Goal: Information Seeking & Learning: Find specific fact

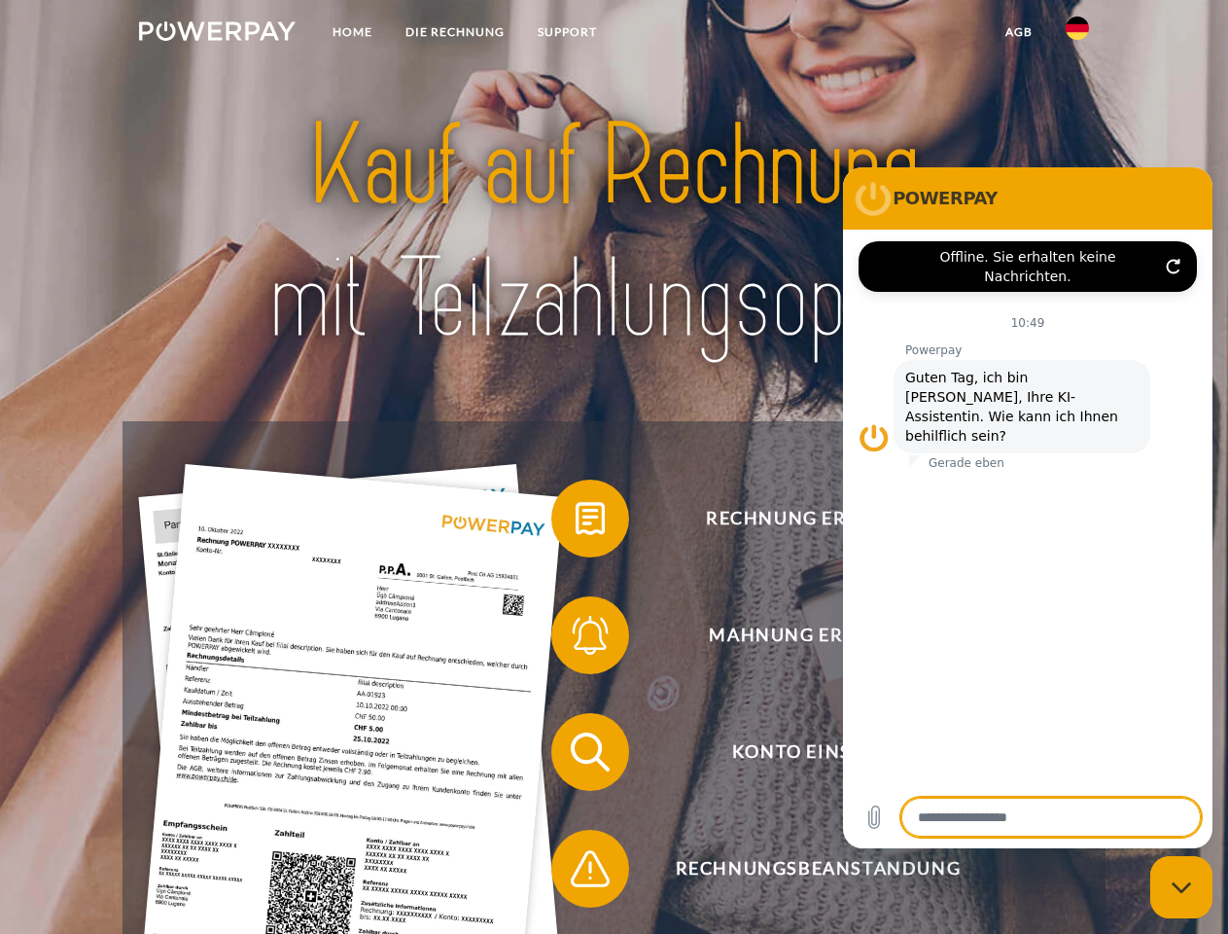
click at [217, 34] on img at bounding box center [217, 30] width 157 height 19
click at [1077, 34] on img at bounding box center [1077, 28] width 23 height 23
click at [1018, 32] on link "agb" at bounding box center [1019, 32] width 60 height 35
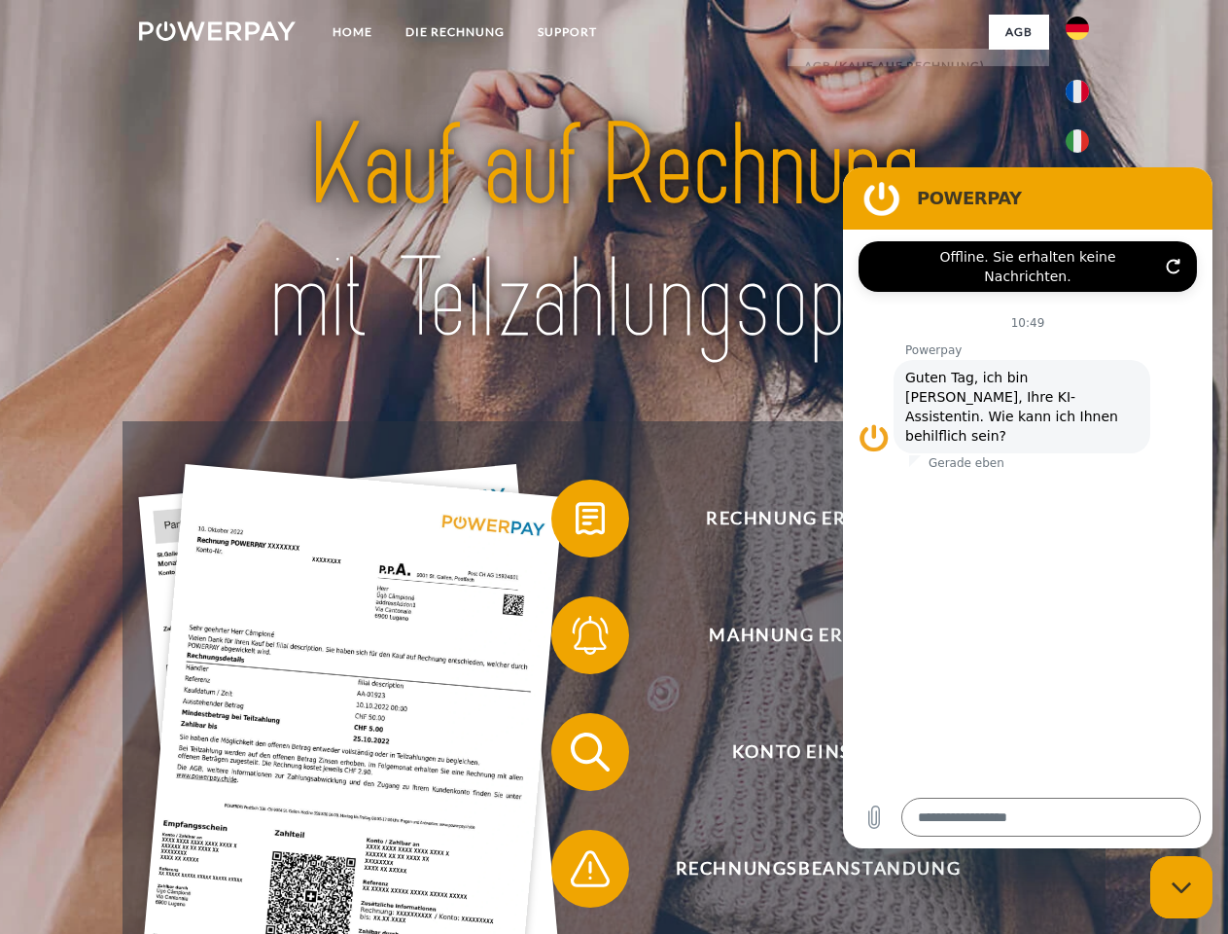
click at [576, 522] on span at bounding box center [560, 518] width 97 height 97
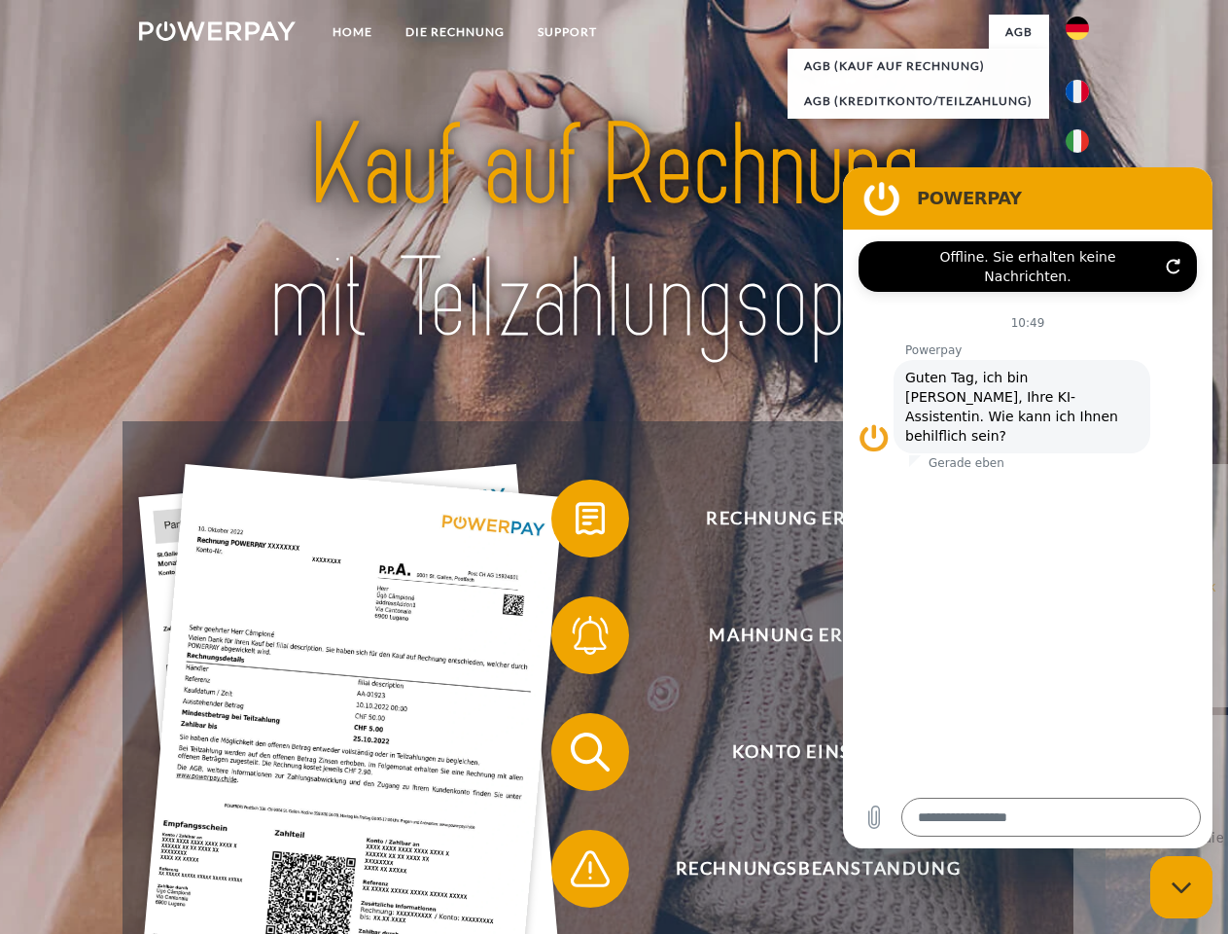
click at [576, 639] on div "Rechnung erhalten? Mahnung erhalten? Konto einsehen" at bounding box center [614, 810] width 982 height 778
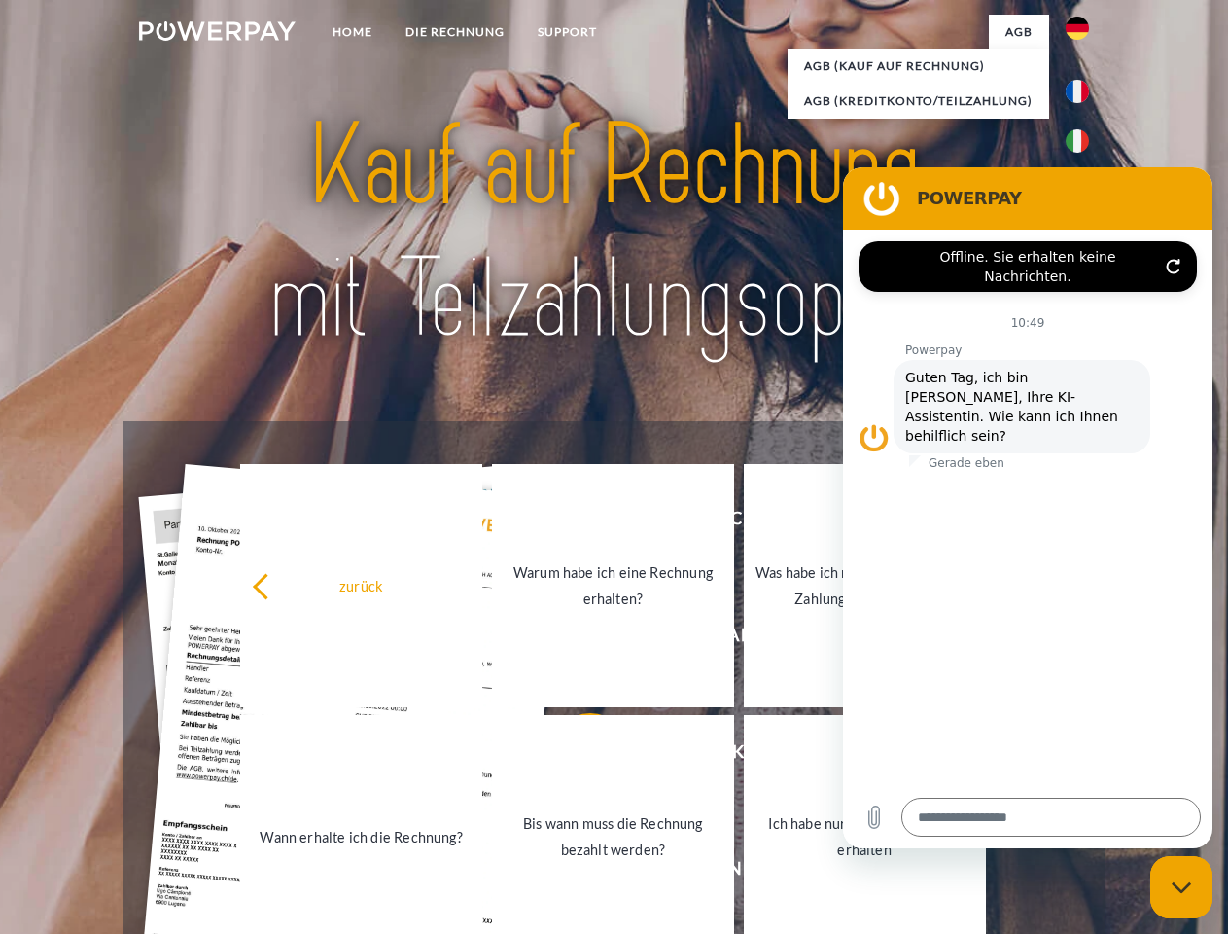
click at [576, 756] on link "Bis wann muss die Rechnung bezahlt werden?" at bounding box center [613, 836] width 242 height 243
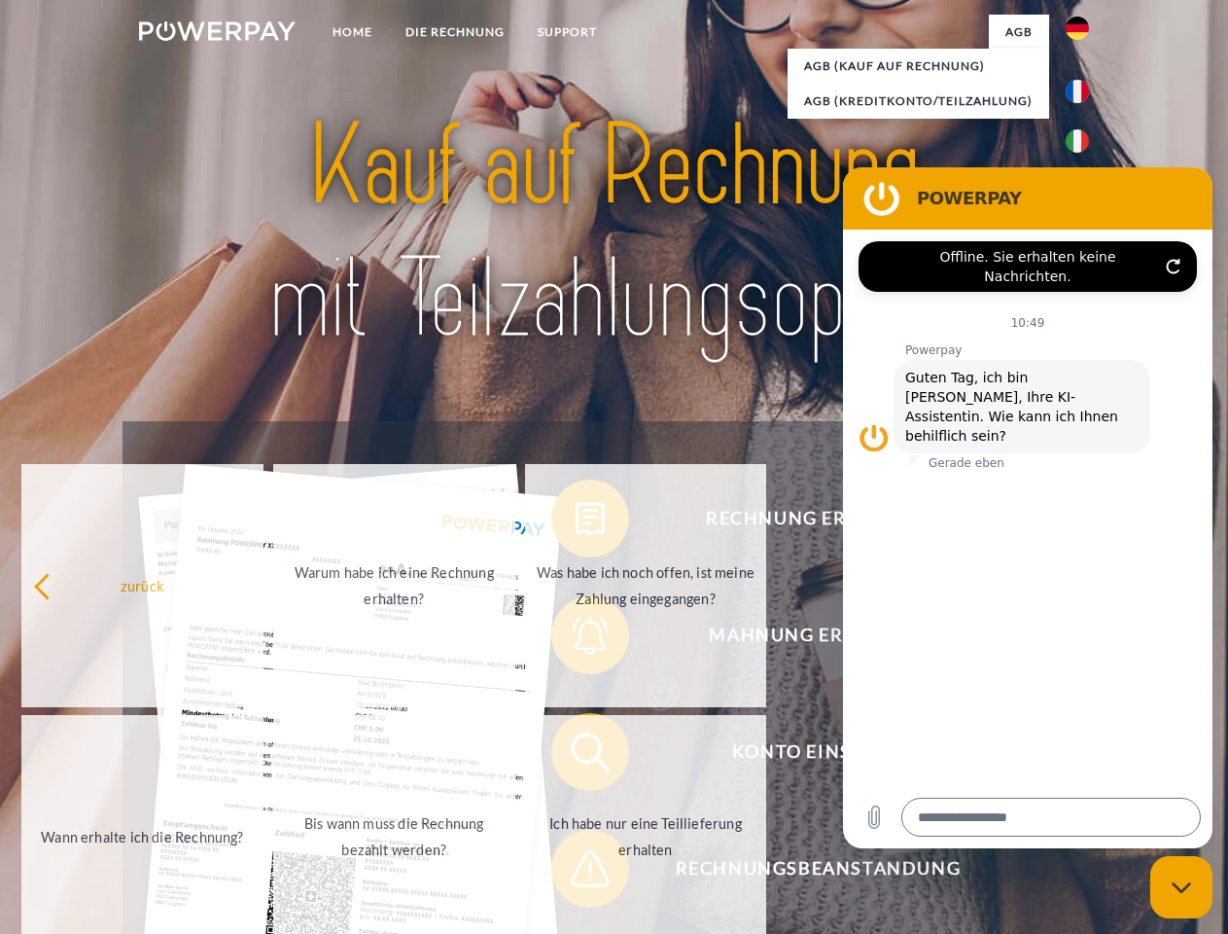
click at [576, 872] on span at bounding box center [560, 868] width 97 height 97
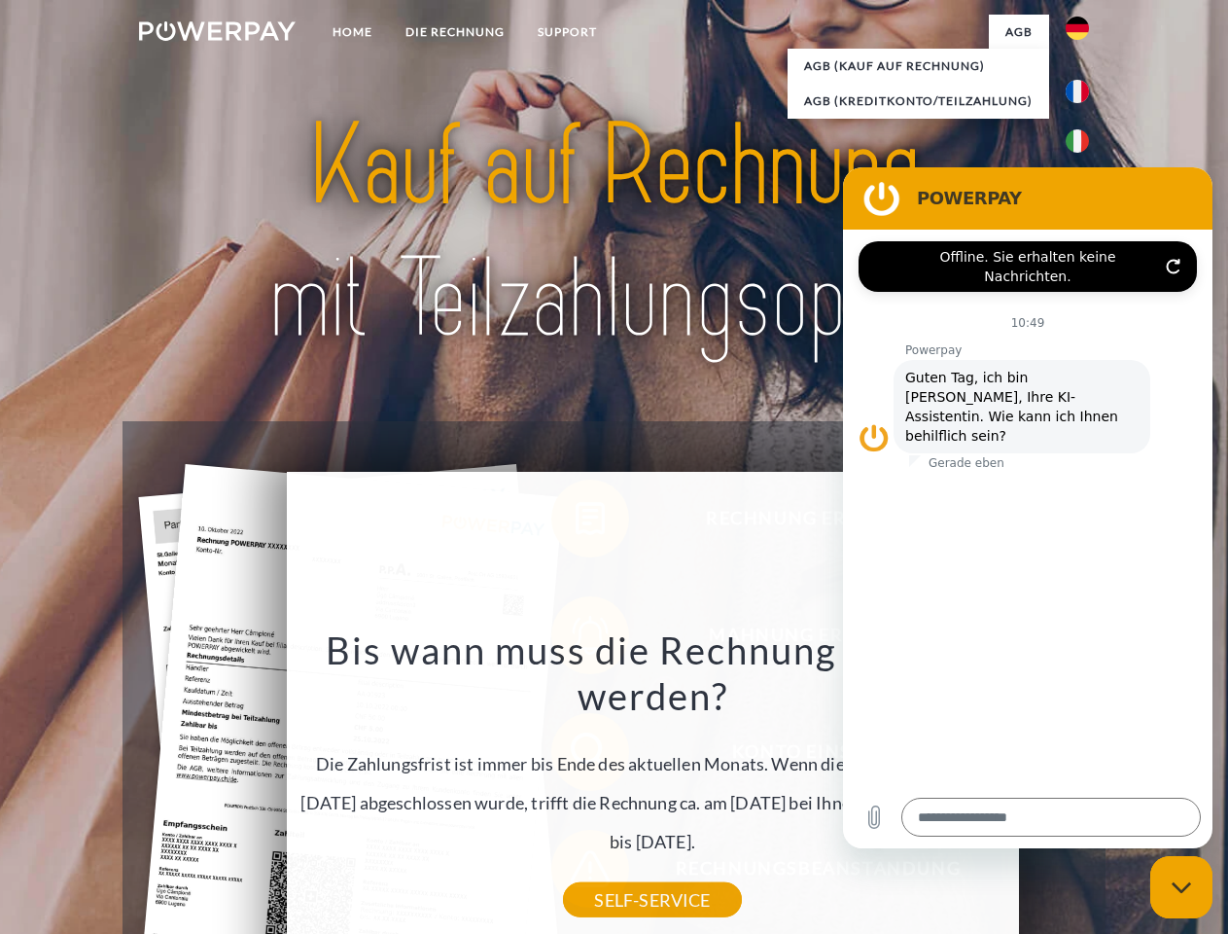
click at [1182, 887] on icon "Messaging-Fenster schließen" at bounding box center [1182, 887] width 20 height 13
type textarea "*"
